Goal: Find specific page/section: Find specific page/section

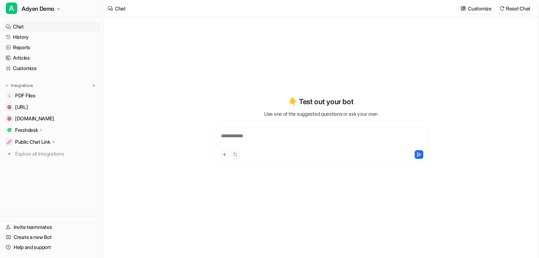
type textarea "**********"
